Goal: Transaction & Acquisition: Purchase product/service

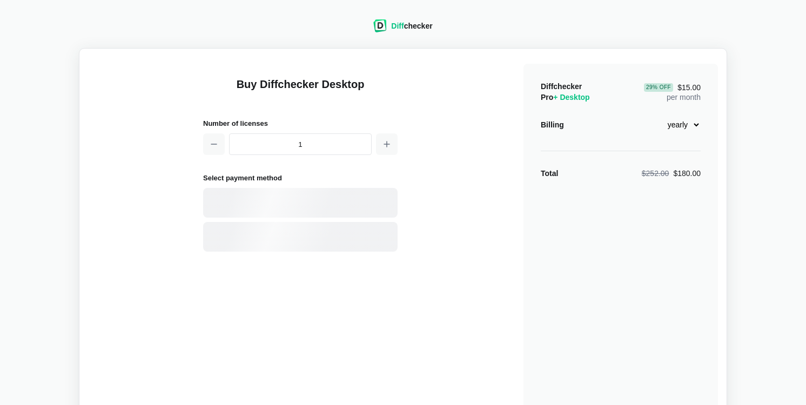
select select "desktop-yearly-180"
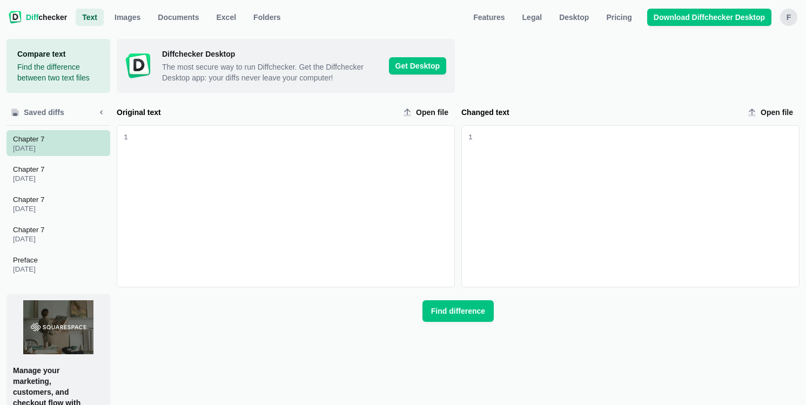
click at [41, 145] on span "[DATE]" at bounding box center [60, 148] width 95 height 6
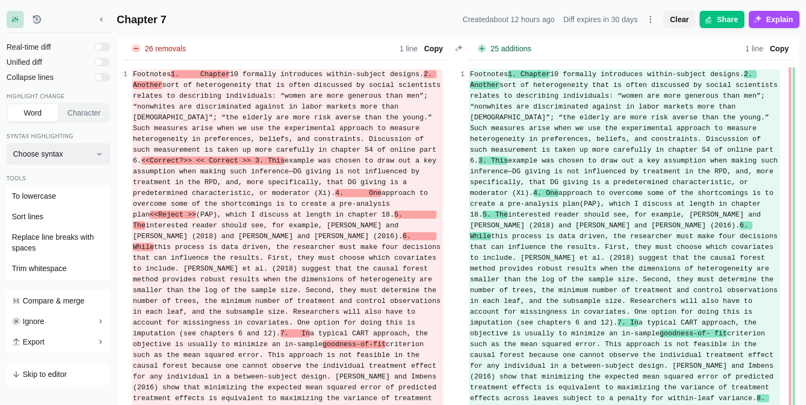
scroll to position [99, 0]
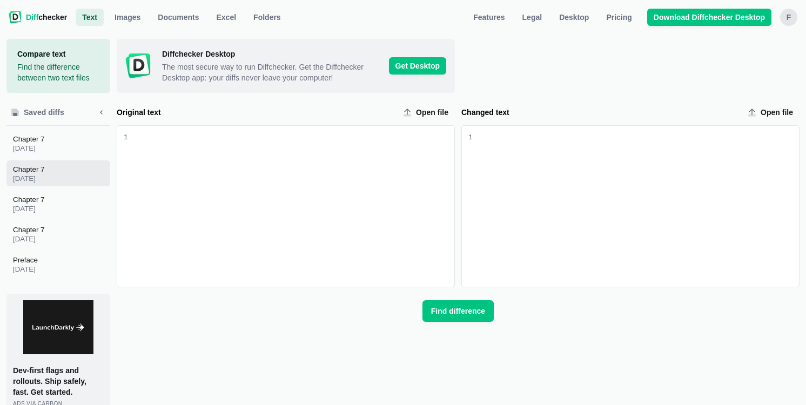
click at [46, 173] on span "Chapter 7" at bounding box center [60, 169] width 95 height 8
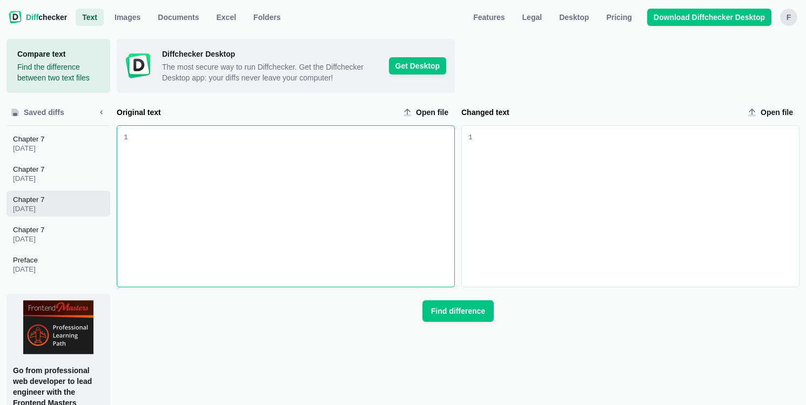
scroll to position [34, 0]
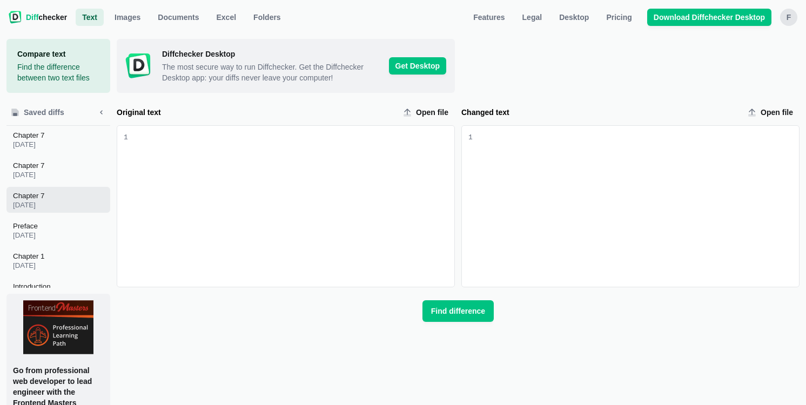
click at [44, 204] on span "[DATE]" at bounding box center [60, 205] width 95 height 6
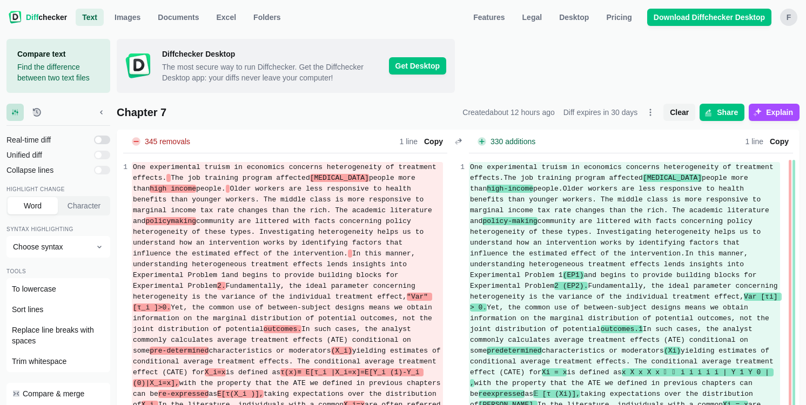
click at [97, 141] on input "checkbox" at bounding box center [102, 140] width 16 height 9
checkbox input "false"
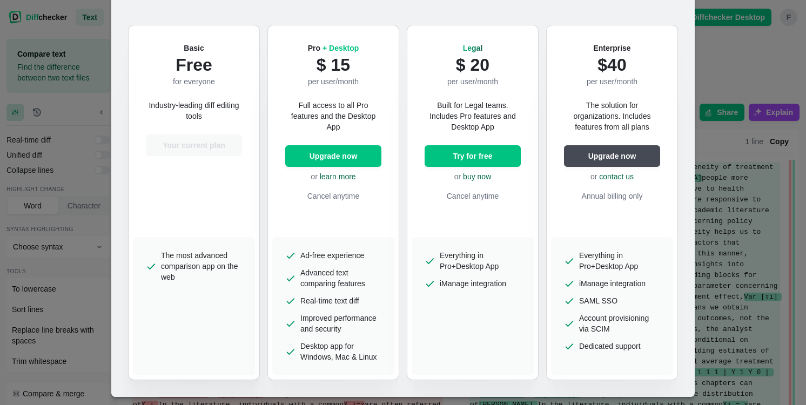
scroll to position [80, 0]
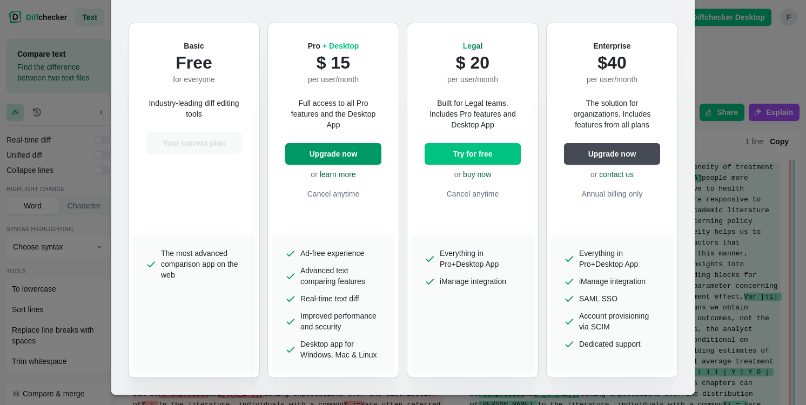
click at [361, 154] on link "Upgrade now" at bounding box center [333, 154] width 96 height 22
select select "desktop-yearly-180"
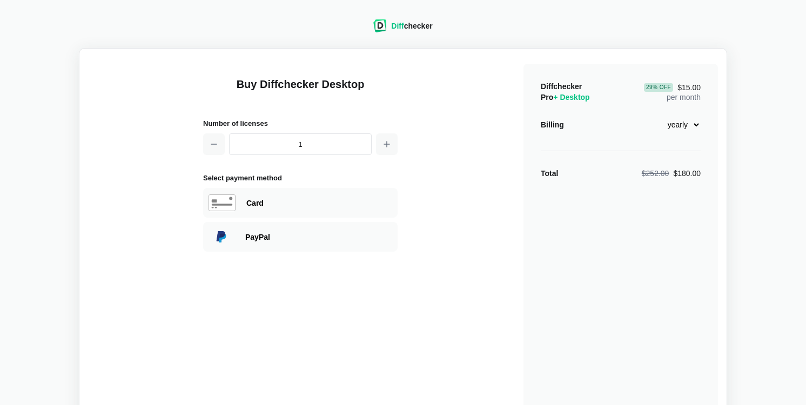
click at [295, 145] on input "1" at bounding box center [300, 144] width 143 height 22
click at [275, 194] on div "Card" at bounding box center [300, 203] width 194 height 30
select select "[GEOGRAPHIC_DATA]"
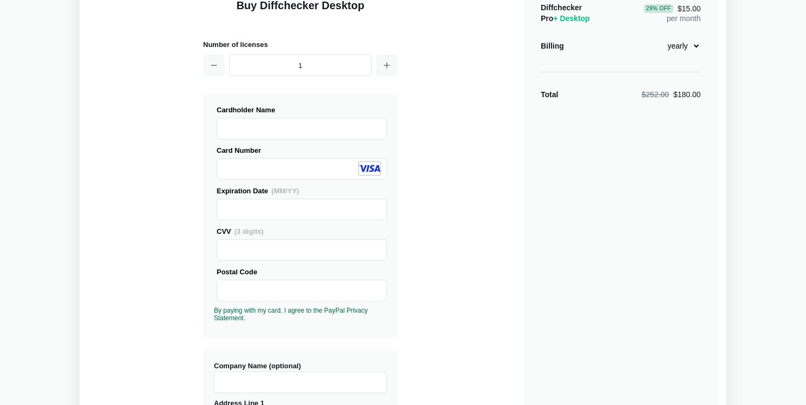
scroll to position [80, 0]
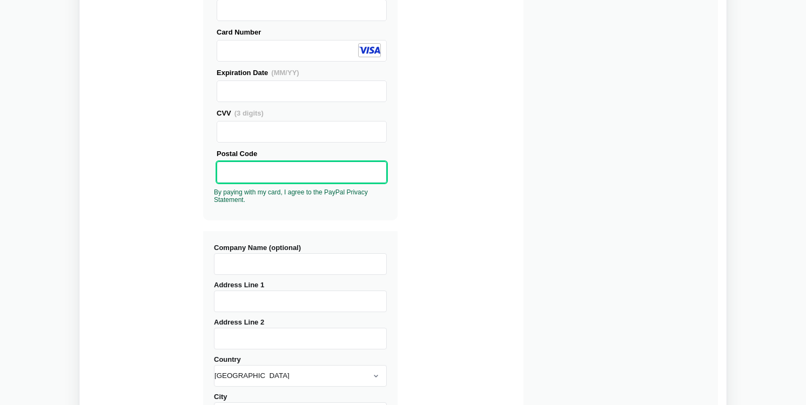
click at [433, 244] on div "Buy Diffchecker Desktop Number of licenses 1 Visa MasterCard Union Pay American…" at bounding box center [403, 215] width 630 height 710
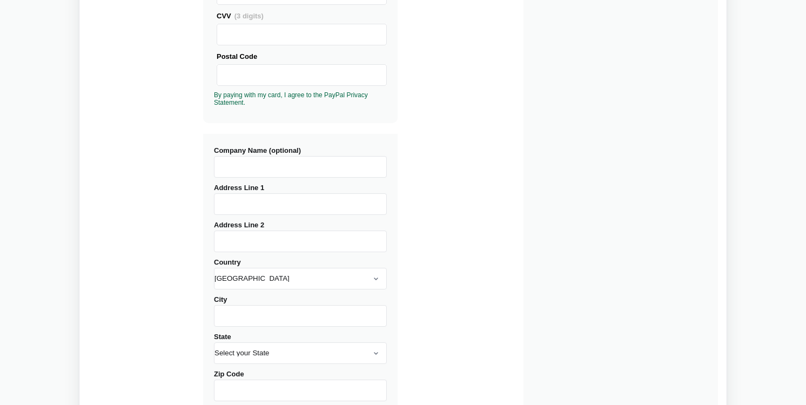
scroll to position [298, 0]
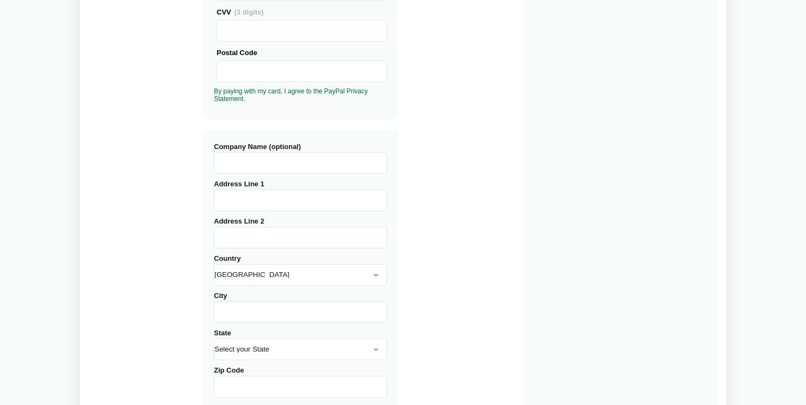
click at [283, 203] on input "Address Line 1" at bounding box center [300, 201] width 173 height 22
type input "[STREET_ADDRESS][PERSON_NAME]"
type input "[GEOGRAPHIC_DATA]"
select select "IL"
type input "60661-5307"
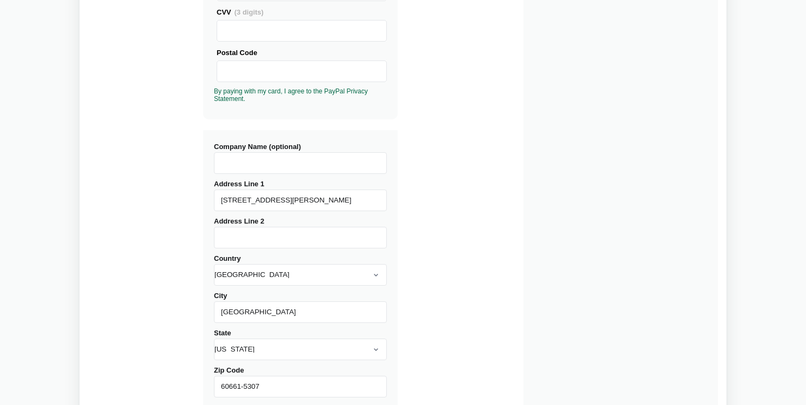
scroll to position [438, 0]
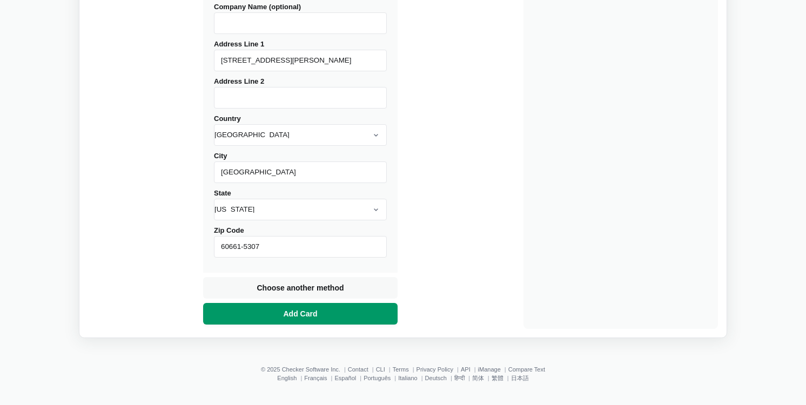
click at [292, 314] on span "Add Card" at bounding box center [300, 313] width 38 height 11
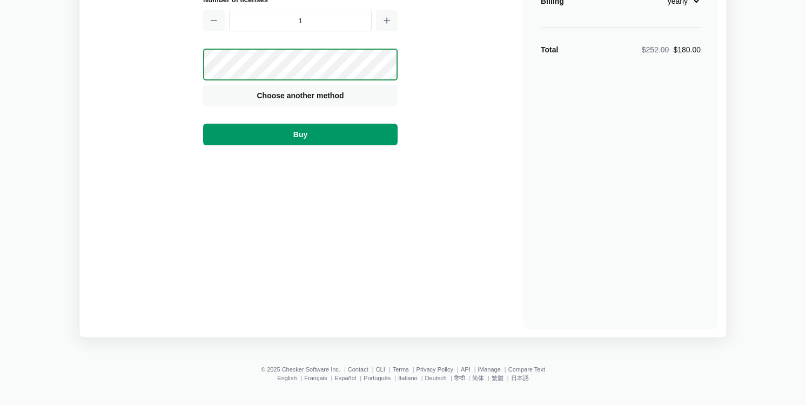
click at [310, 135] on button "Buy" at bounding box center [300, 135] width 194 height 22
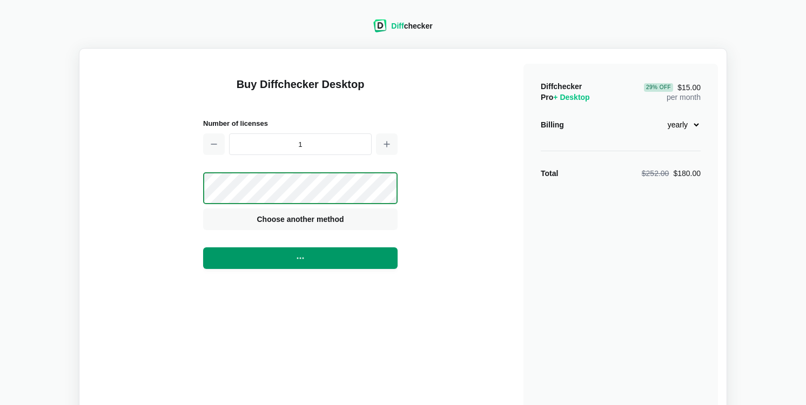
scroll to position [4, 0]
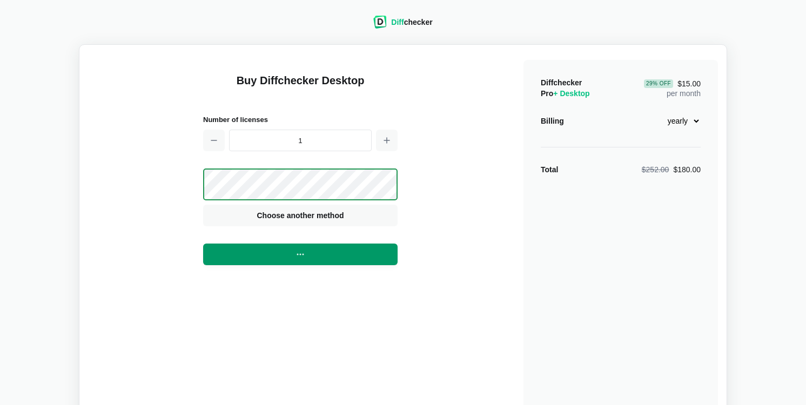
click at [696, 122] on select "monthly yearly" at bounding box center [677, 121] width 46 height 18
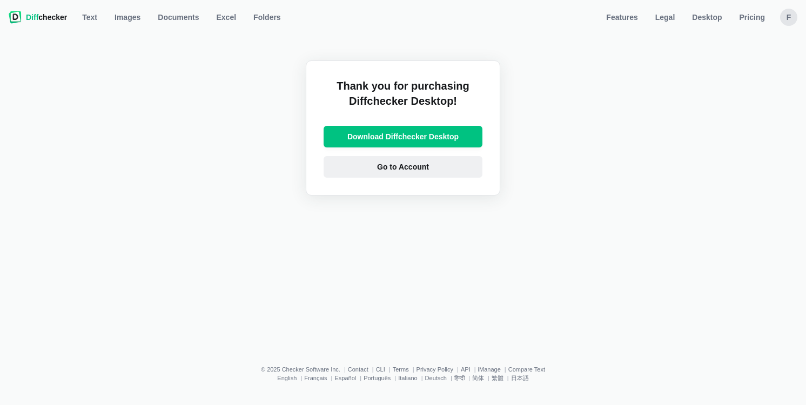
click at [459, 167] on link "Go to Account" at bounding box center [403, 167] width 159 height 22
